Goal: Find specific fact

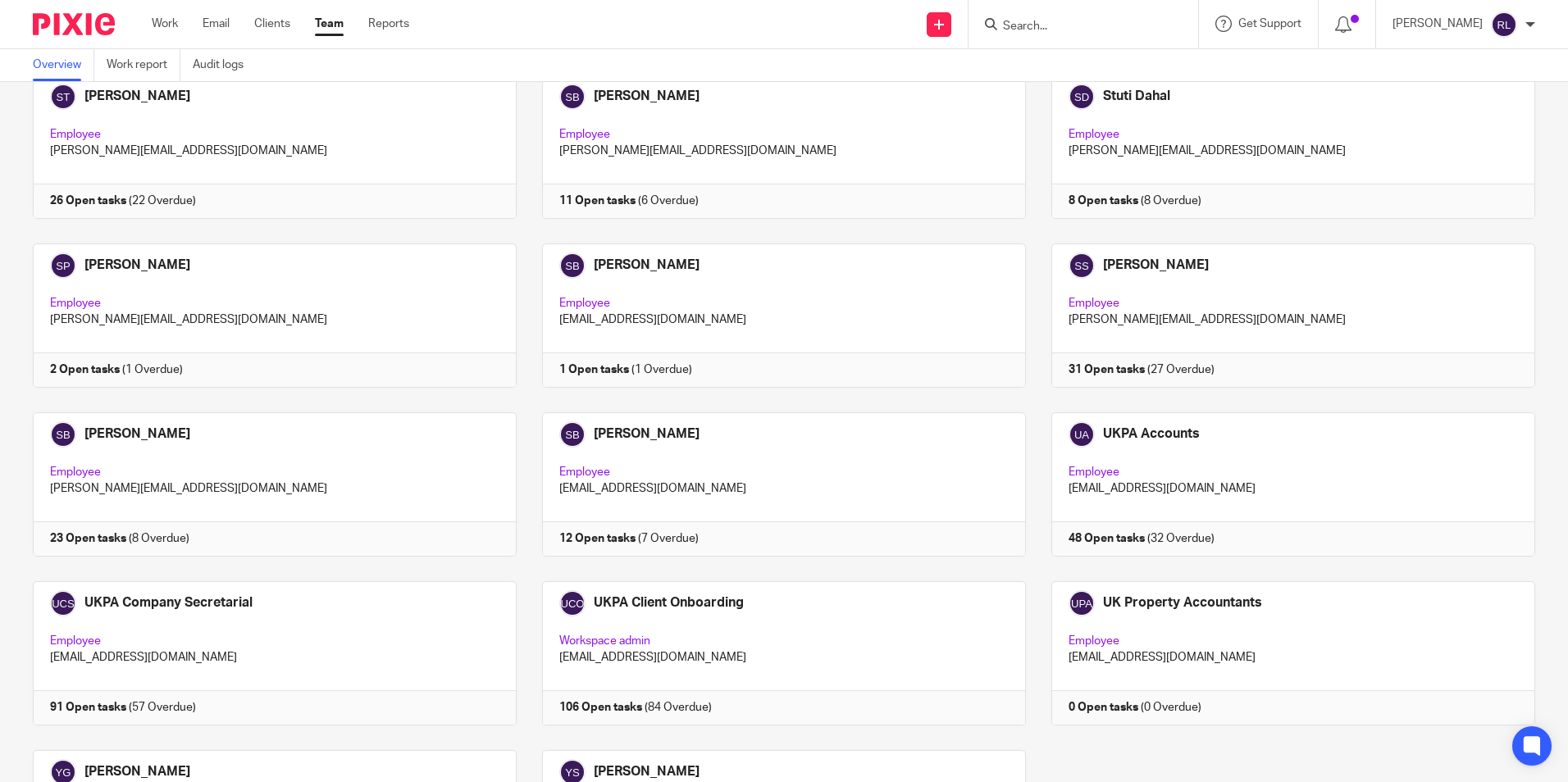
scroll to position [3988, 0]
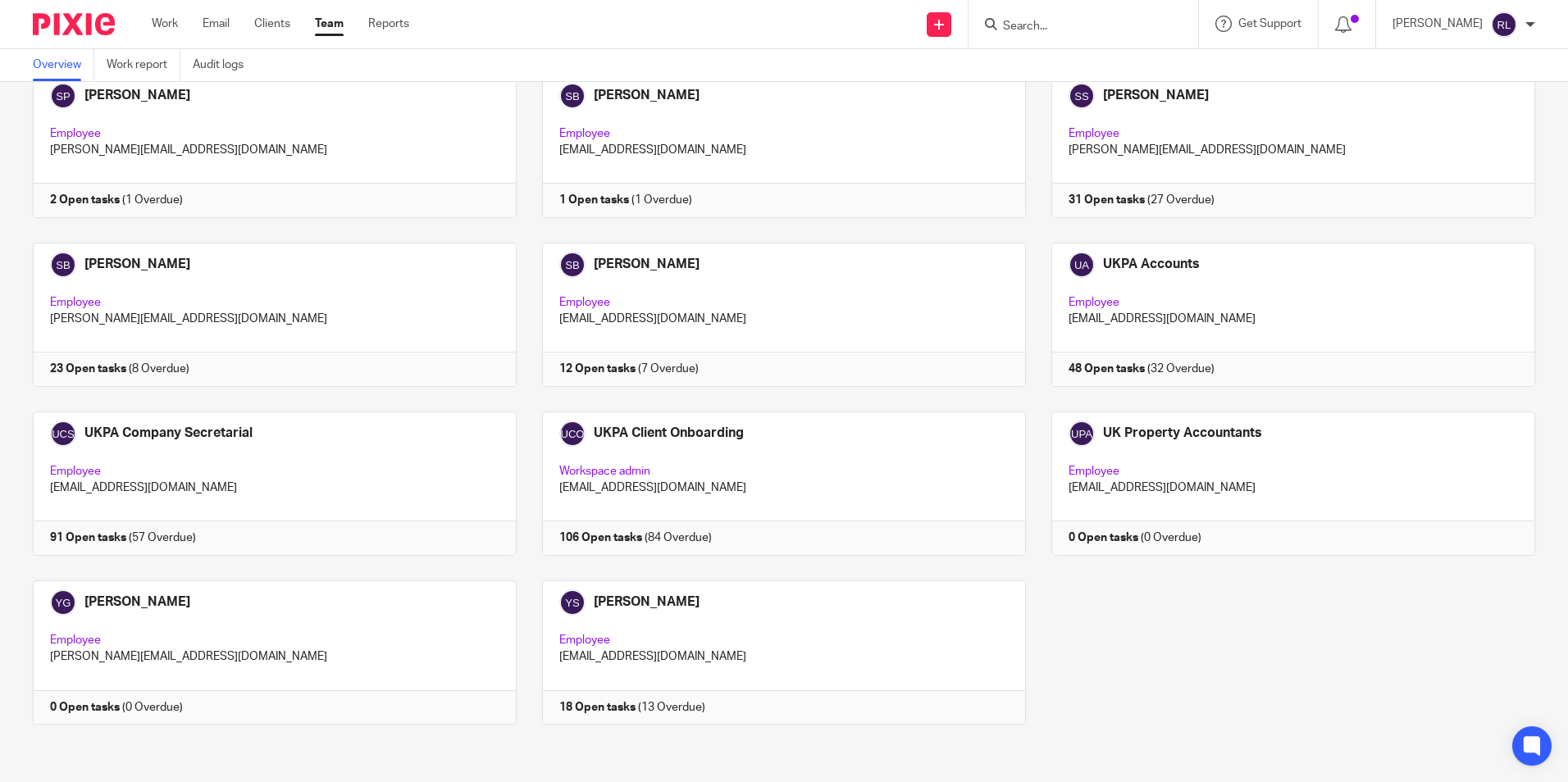
drag, startPoint x: 723, startPoint y: 4, endPoint x: 668, endPoint y: 4, distance: 55.0
click at [723, 4] on div "Send new email Create task Add client Get Support Contact Support Help Document…" at bounding box center [1000, 24] width 1134 height 48
click at [1043, 28] on input "Search" at bounding box center [1075, 26] width 147 height 15
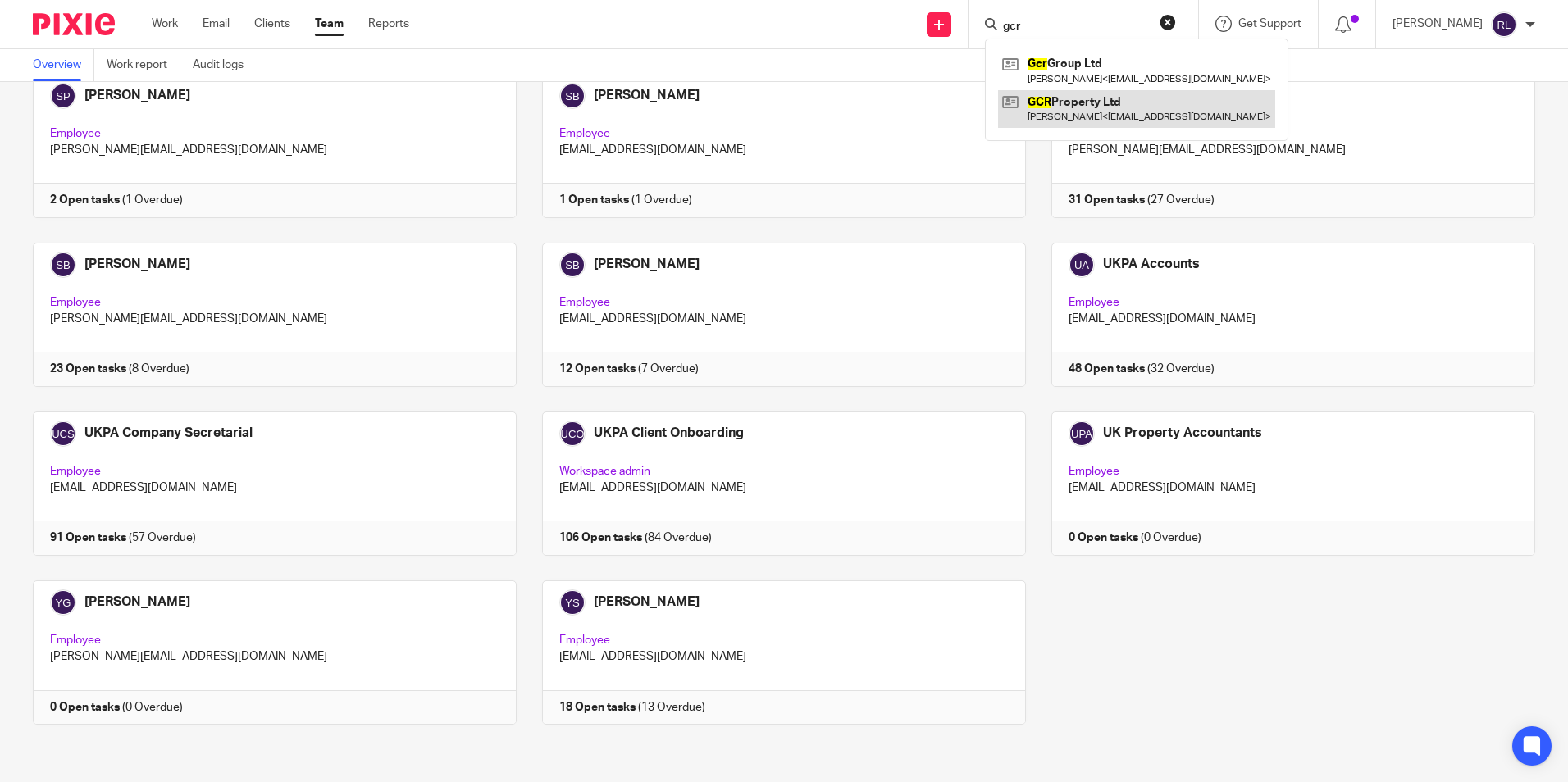
type input "gcr"
click at [1038, 118] on link at bounding box center [1136, 109] width 277 height 38
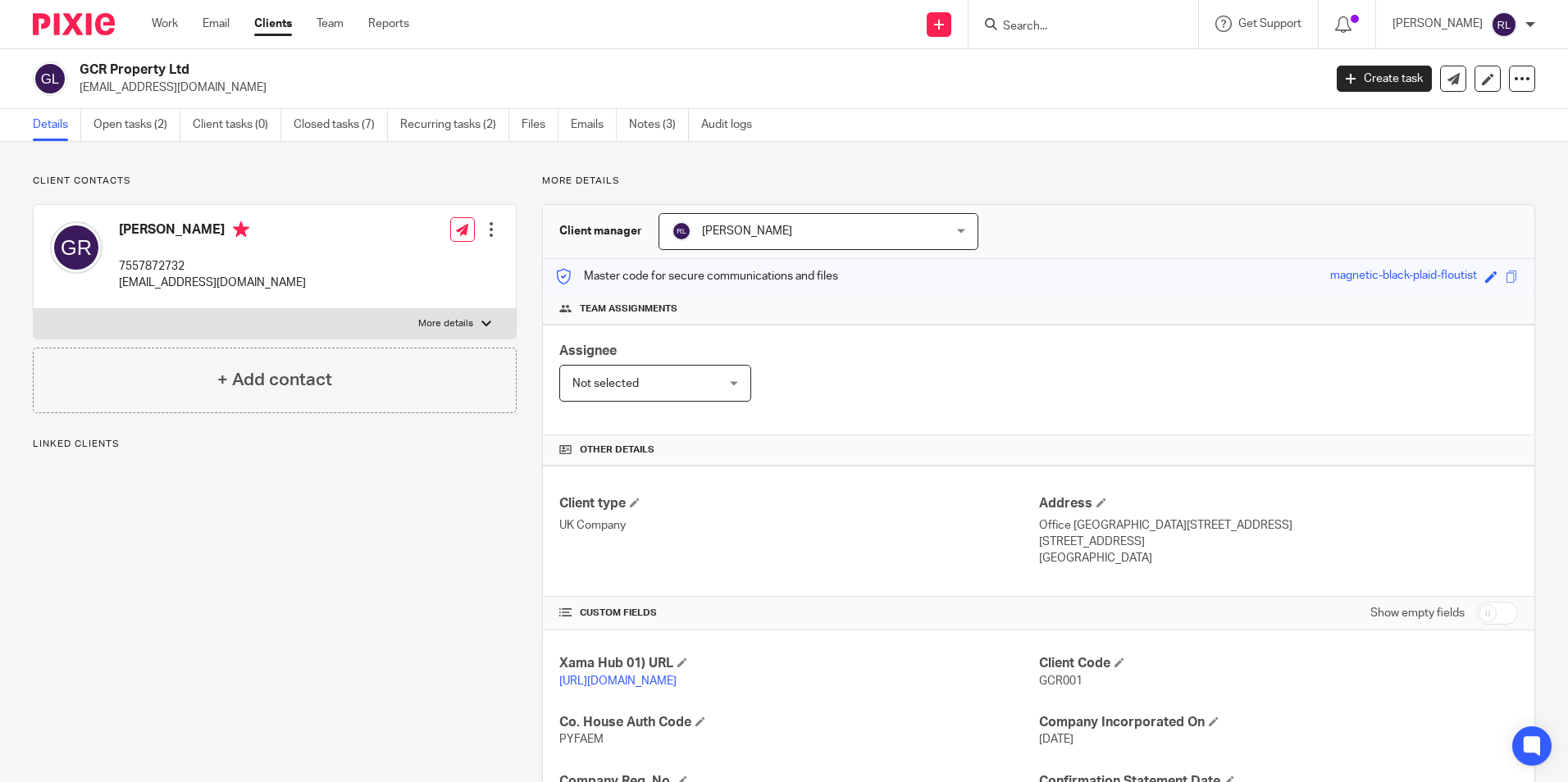
click at [152, 262] on p "7557872732" at bounding box center [212, 266] width 187 height 17
copy p "7557872732"
click at [149, 123] on link "Open tasks (2)" at bounding box center [137, 124] width 87 height 32
